Goal: Information Seeking & Learning: Learn about a topic

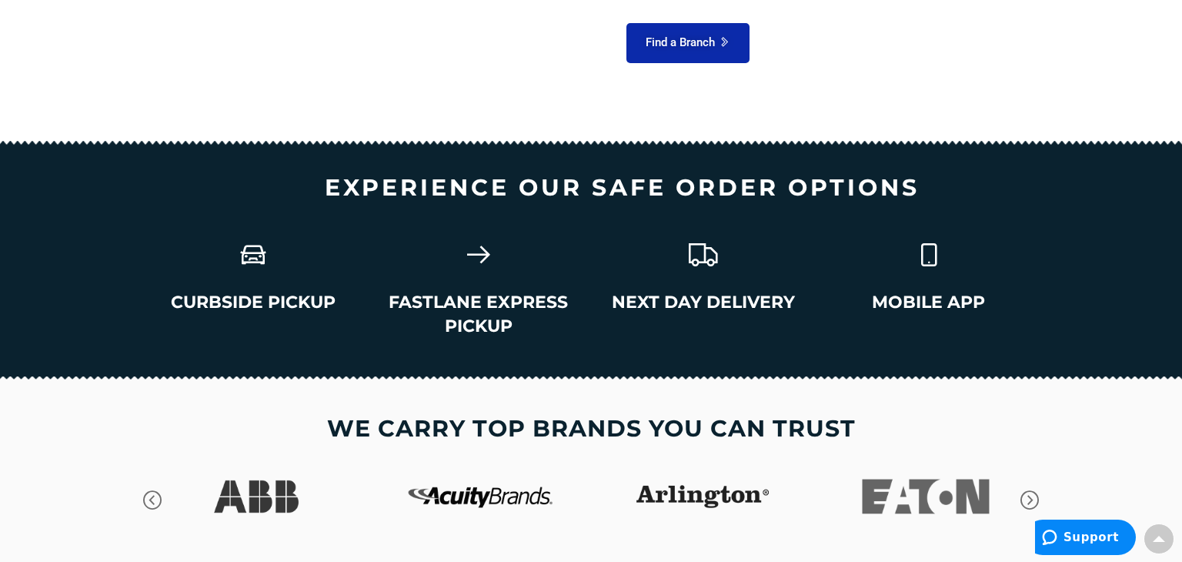
scroll to position [2341, 0]
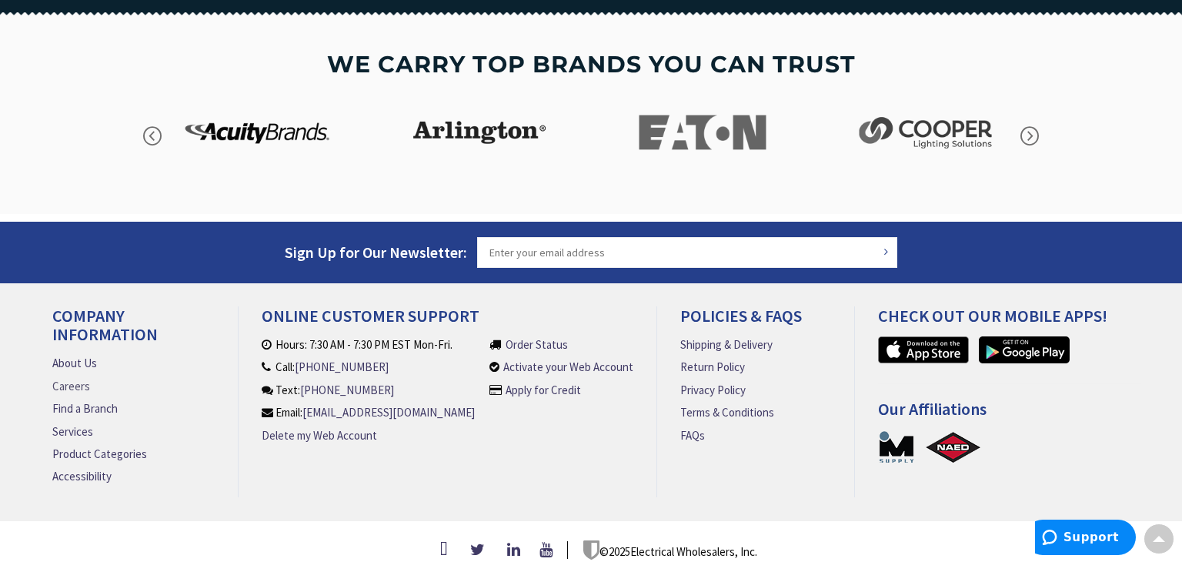
click at [68, 378] on link "Careers" at bounding box center [71, 386] width 38 height 16
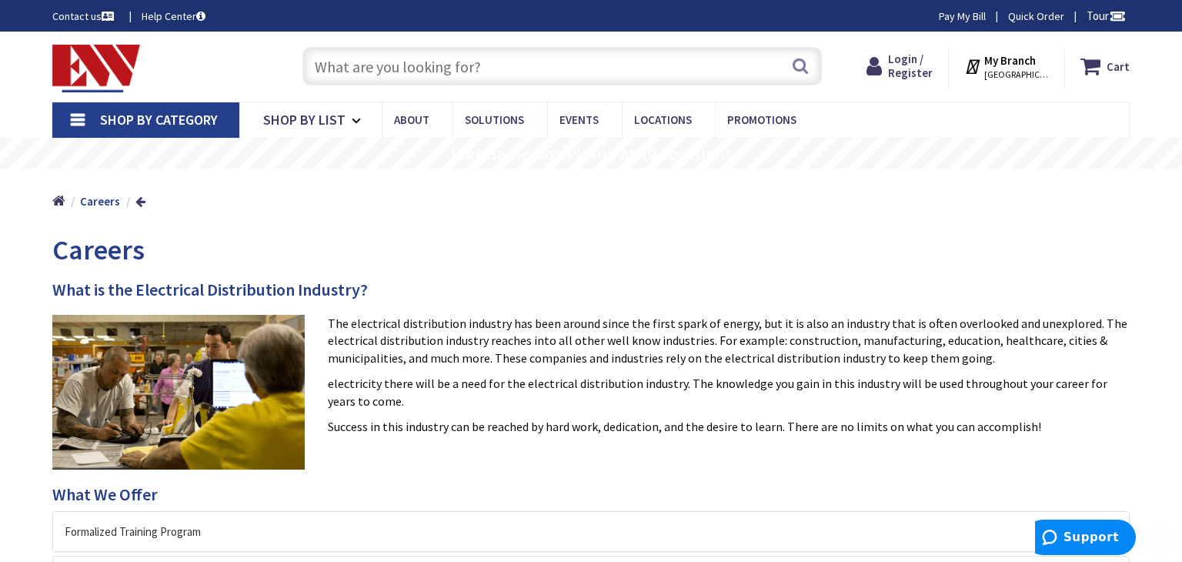
drag, startPoint x: 0, startPoint y: 0, endPoint x: 1181, endPoint y: 61, distance: 1182.3
click at [1181, 61] on html "Press Alt+1 for screen-reader mode, Alt+0 to cancel Accessibility Screen-Reader…" at bounding box center [591, 545] width 1182 height 1091
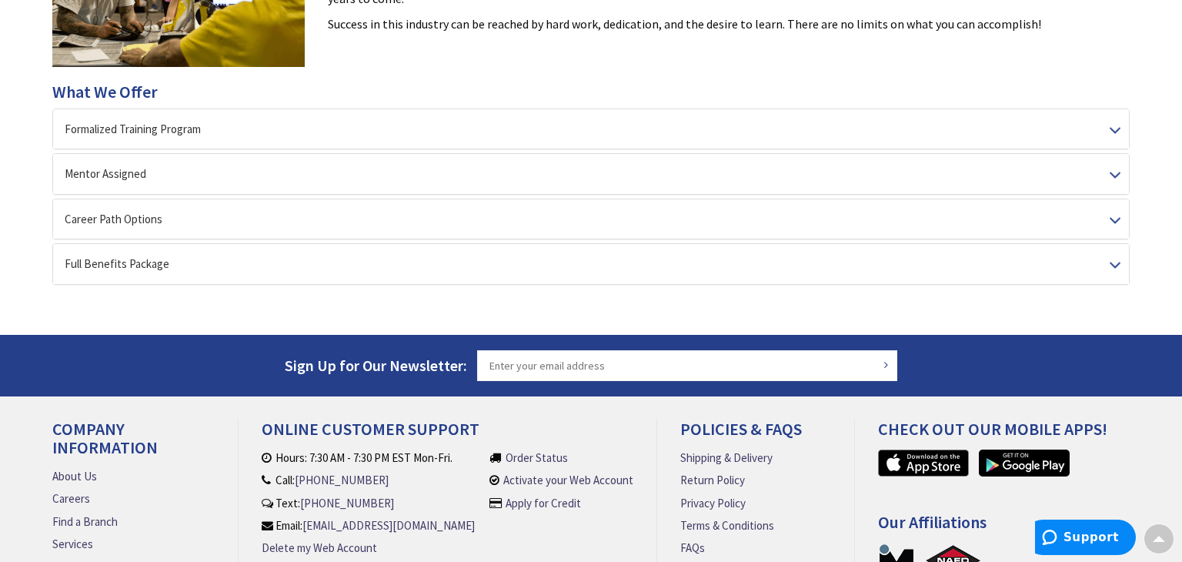
scroll to position [403, 0]
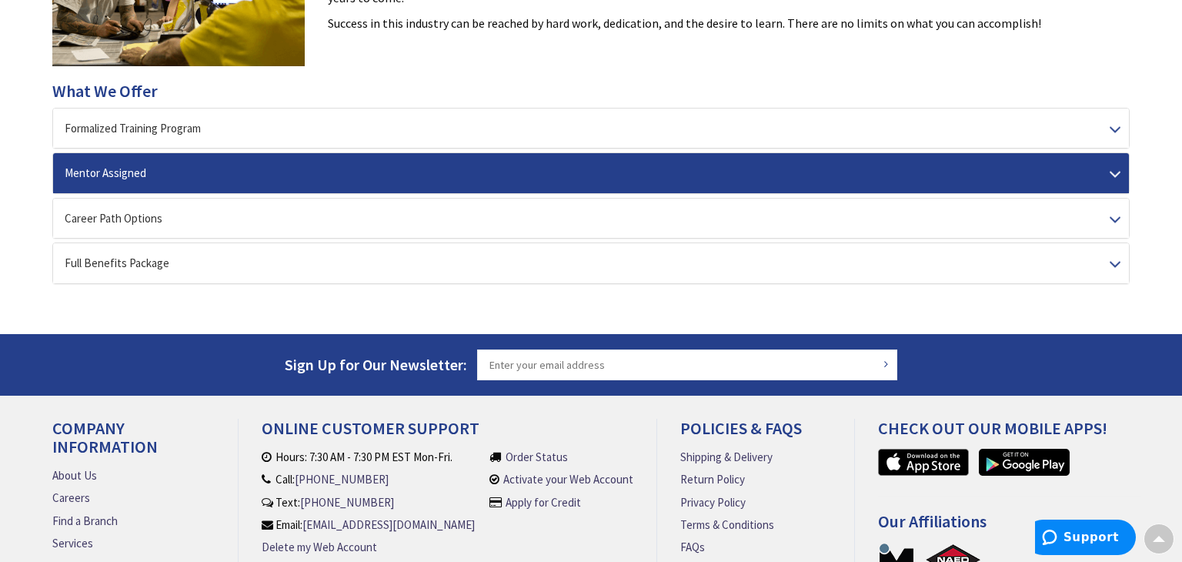
click at [658, 175] on div "Mentor Assigned" at bounding box center [590, 172] width 1075 height 39
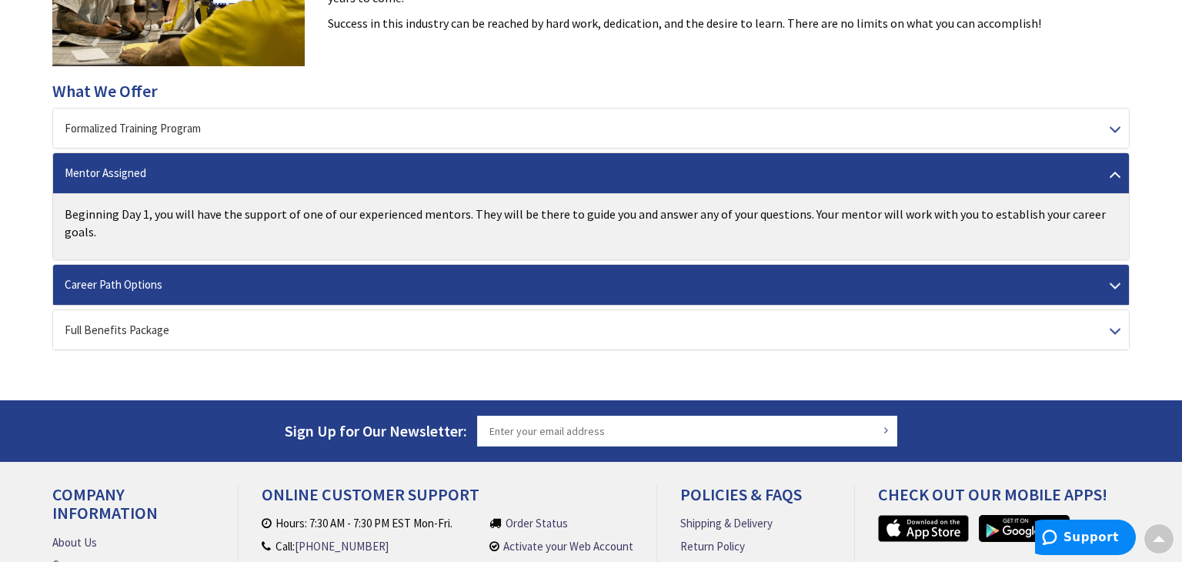
click at [672, 265] on div "Career Path Options" at bounding box center [590, 284] width 1075 height 39
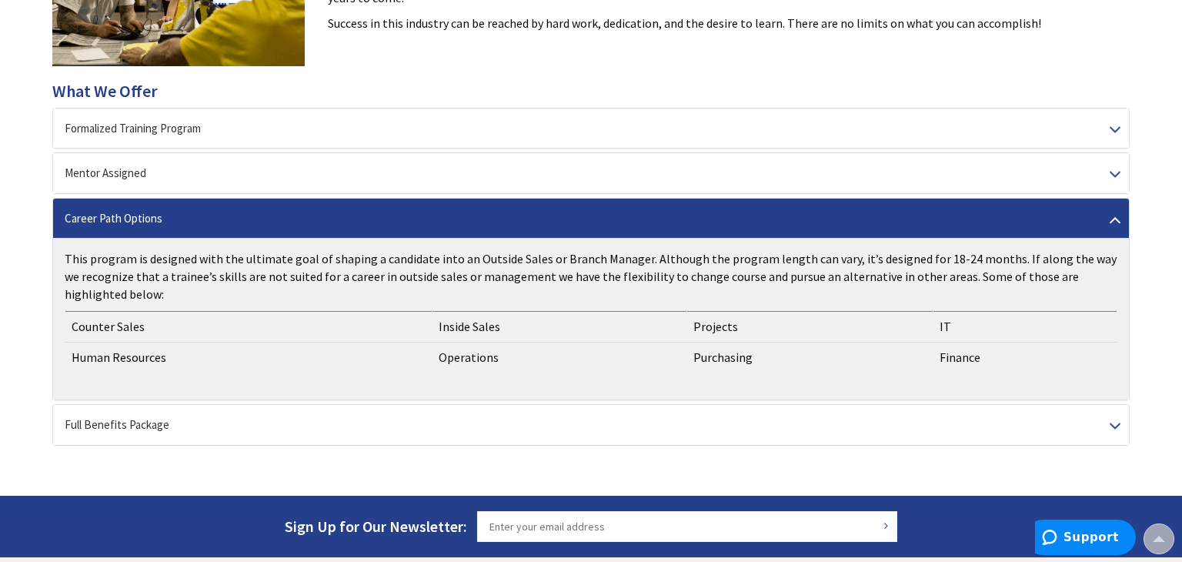
click at [1123, 347] on div "This program is designed with the ultimate goal of shaping a candidate into an …" at bounding box center [590, 319] width 1075 height 162
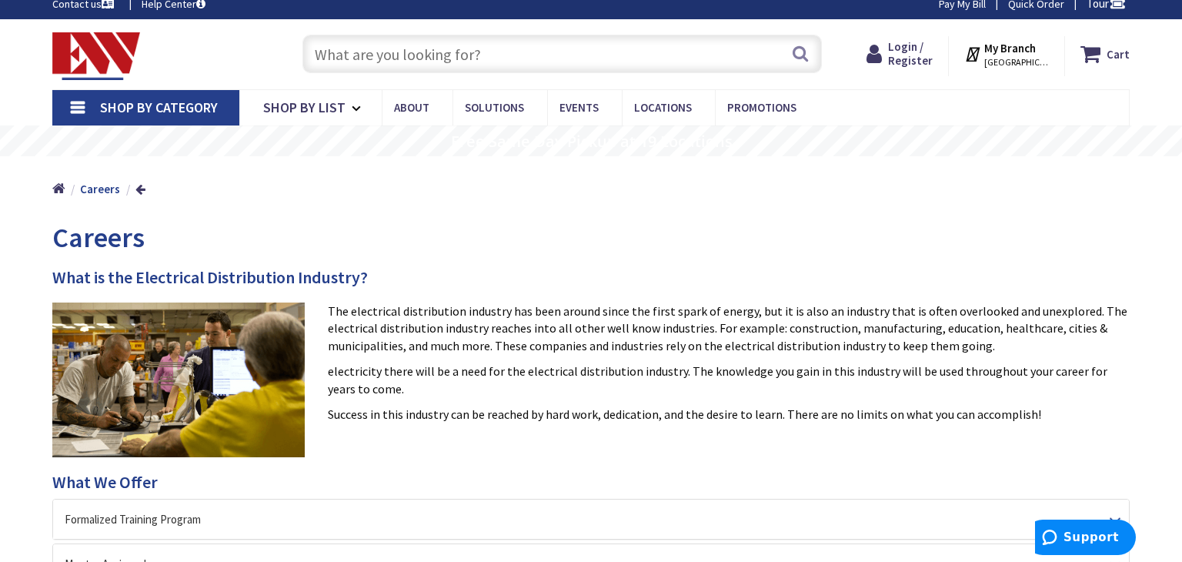
scroll to position [0, 0]
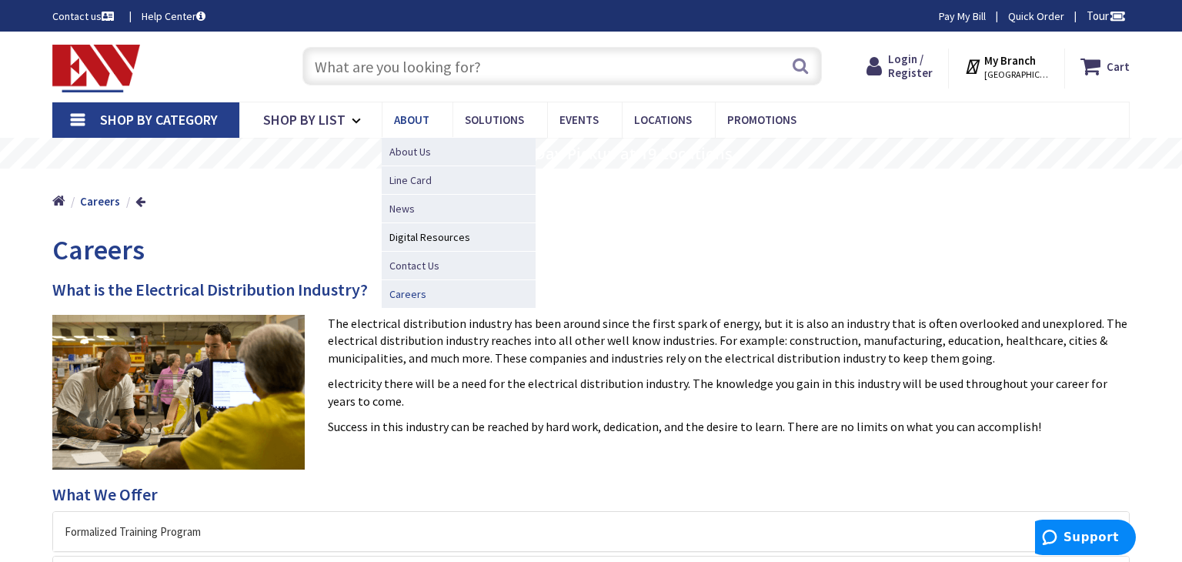
click at [422, 296] on link "Careers" at bounding box center [459, 293] width 154 height 28
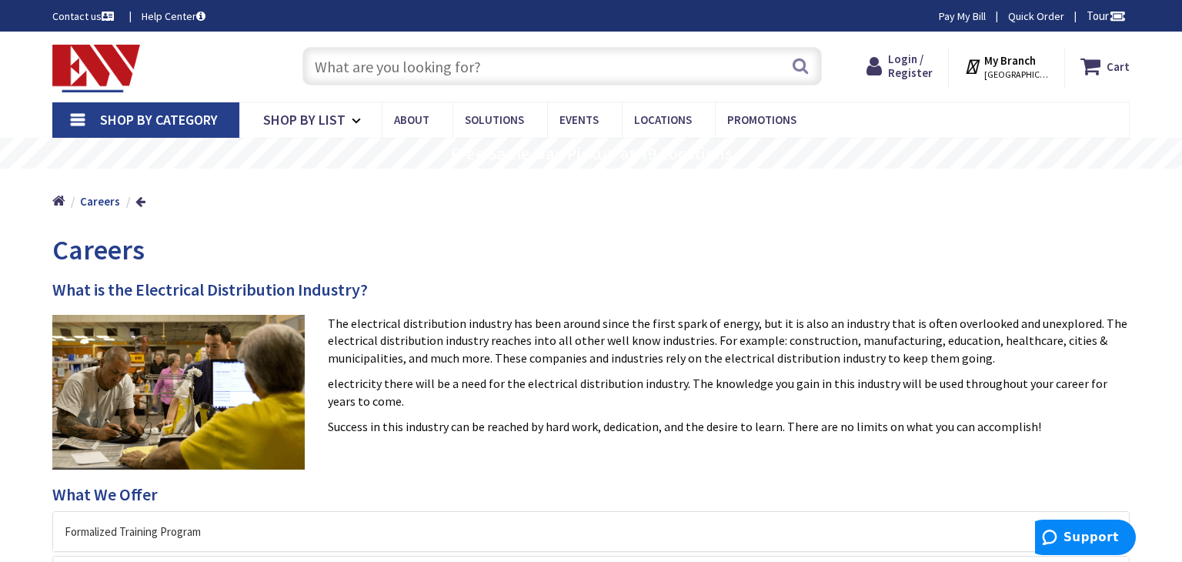
click at [492, 72] on input "text" at bounding box center [561, 66] width 519 height 38
